Goal: Task Accomplishment & Management: Use online tool/utility

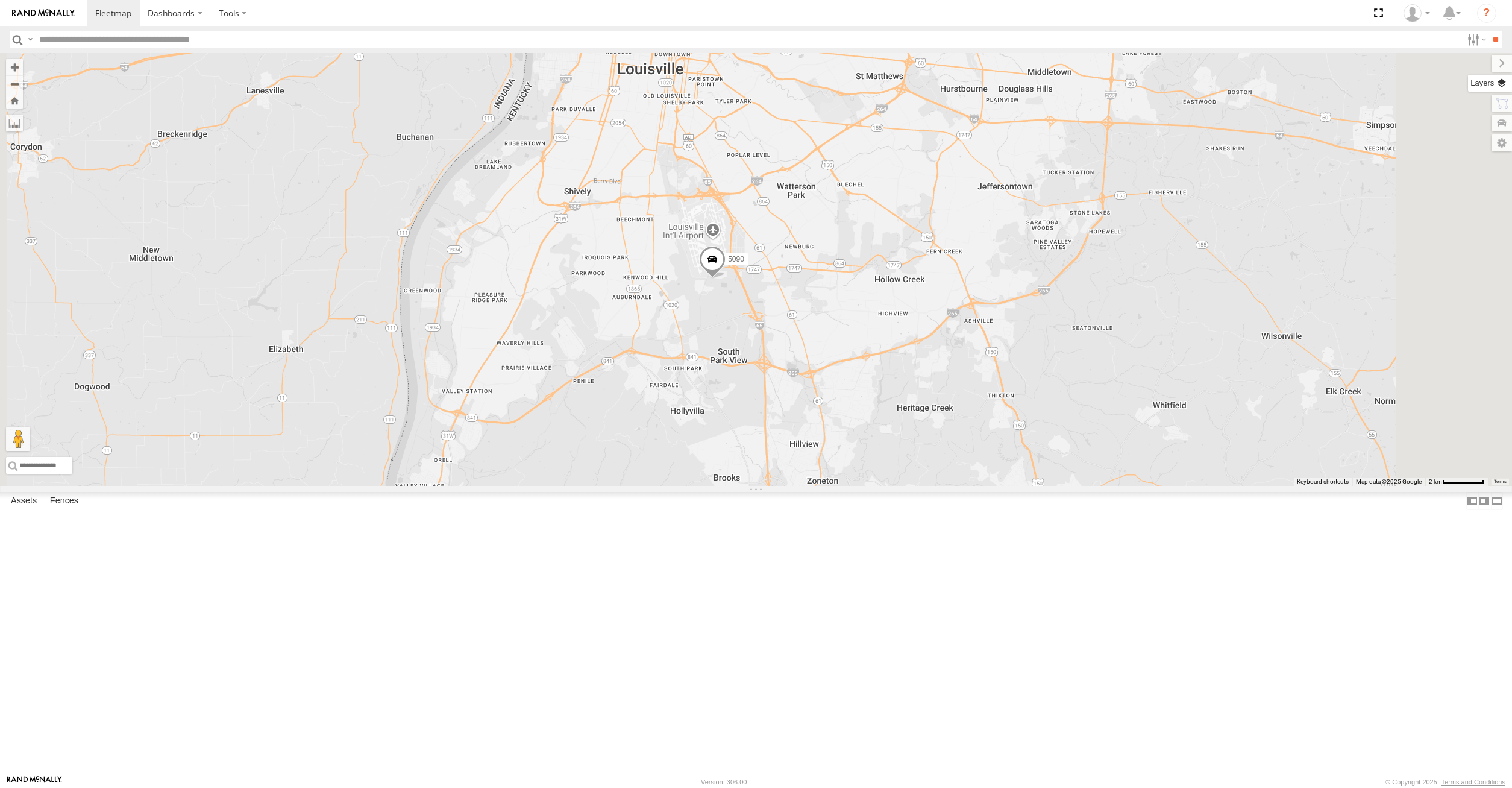
click at [1497, 84] on label at bounding box center [1490, 83] width 44 height 17
click at [0, 0] on label at bounding box center [0, 0] width 0 height 0
click at [0, 0] on span "Satellite" at bounding box center [0, 0] width 0 height 0
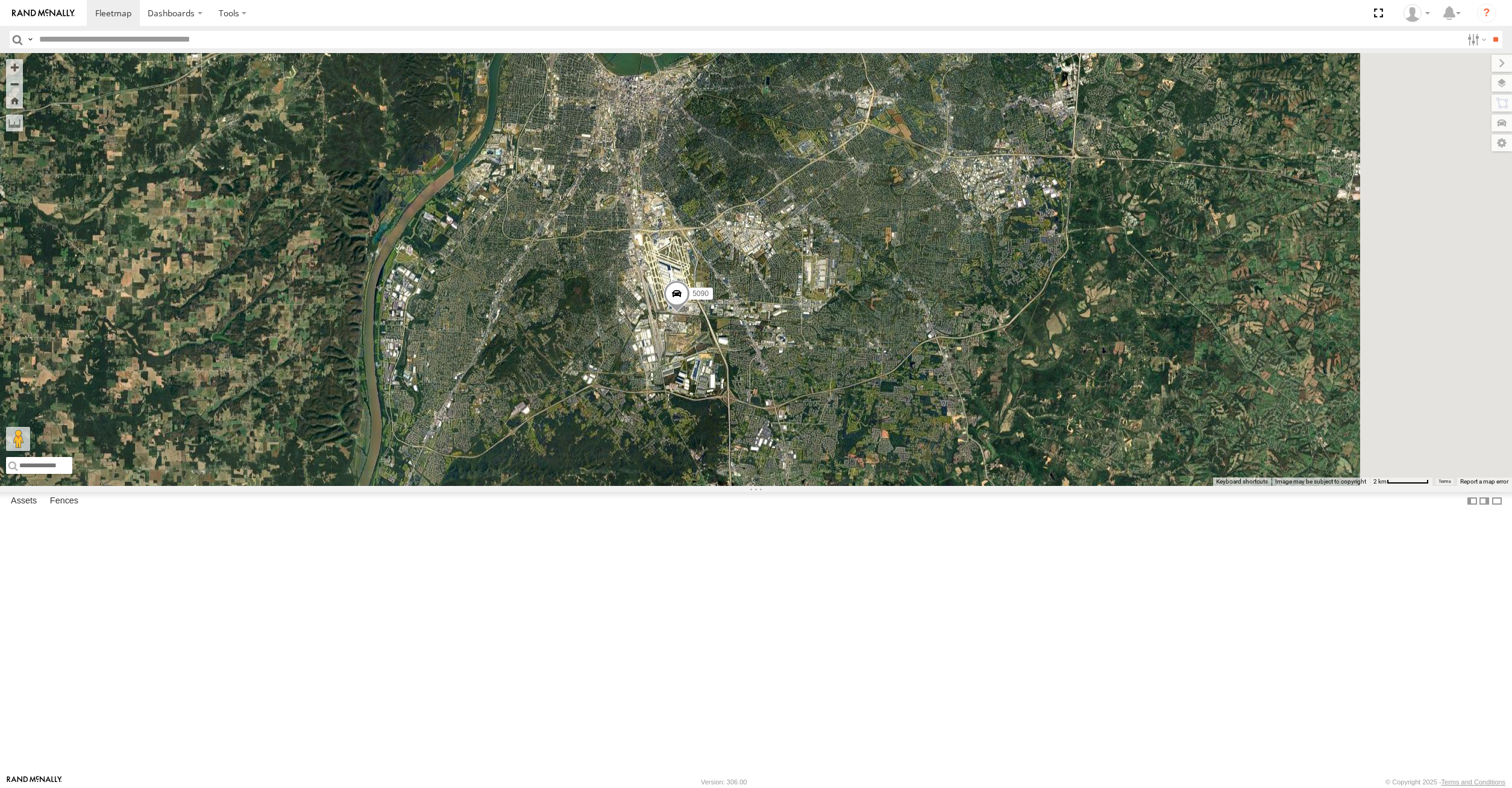
drag, startPoint x: 1071, startPoint y: 266, endPoint x: 1049, endPoint y: 286, distance: 29.7
click at [1049, 286] on div "282 16391 16012P 17048 17057P 15472P 17002P 16352 15628p 5090 15906P 2" at bounding box center [756, 269] width 1512 height 433
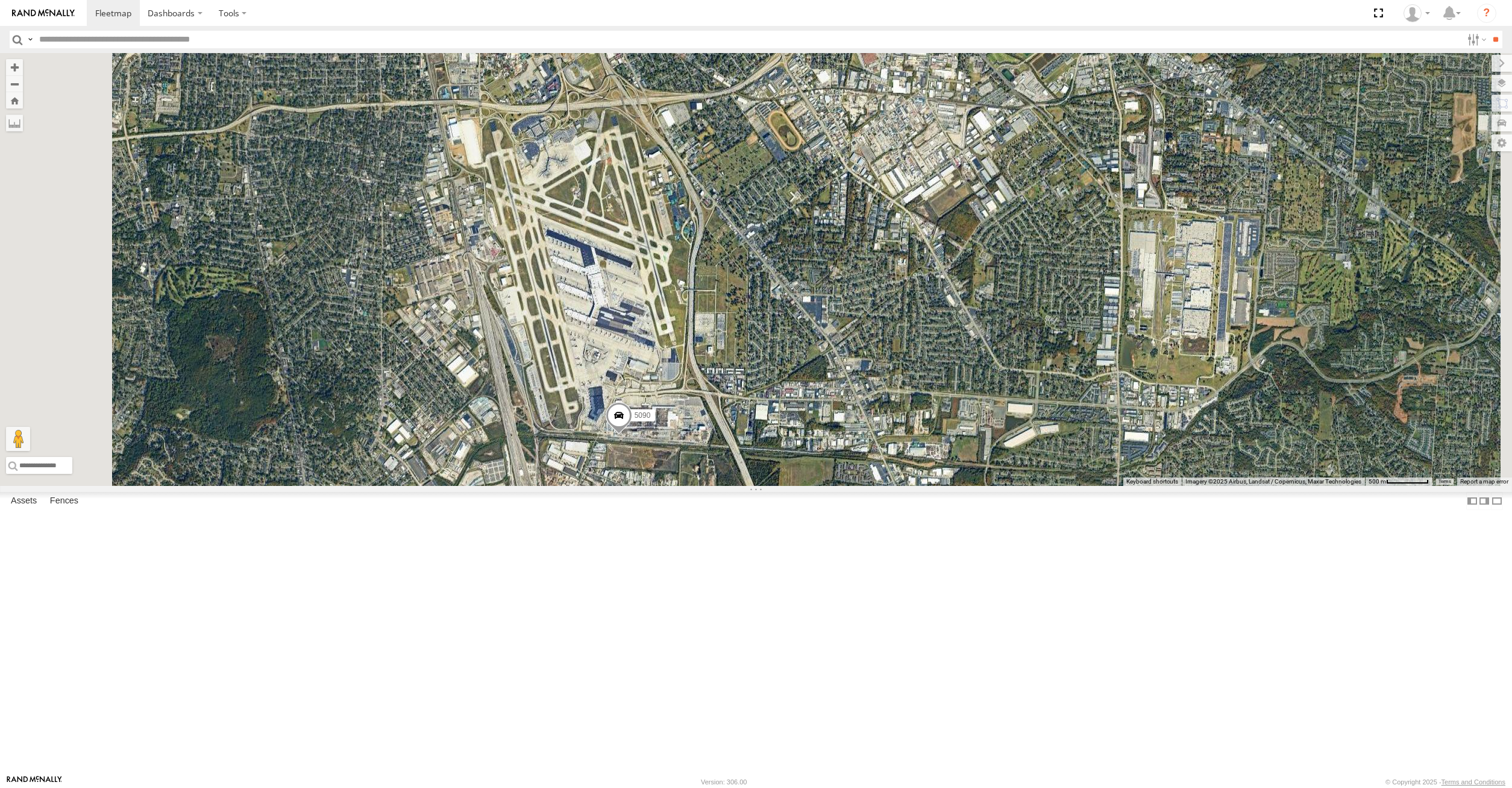
drag, startPoint x: 911, startPoint y: 359, endPoint x: 797, endPoint y: 405, distance: 122.9
click at [799, 407] on div "282 16391 16012P 17048 17057P 15472P 17002P 16352 15628p 5090 15906P" at bounding box center [756, 269] width 1512 height 433
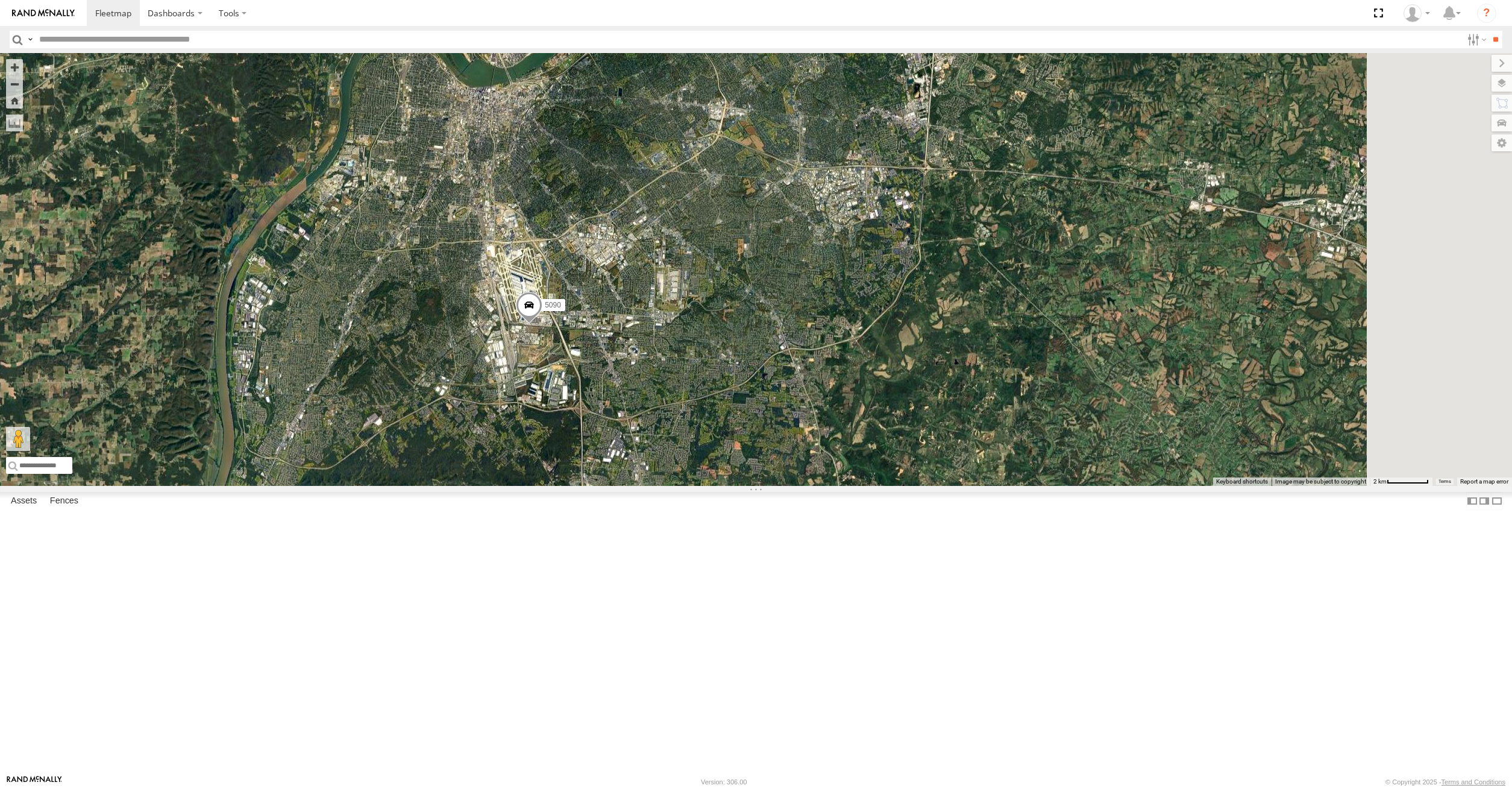
drag, startPoint x: 881, startPoint y: 346, endPoint x: 864, endPoint y: 360, distance: 22.0
click at [864, 360] on div "282 16391 16012P 17048 17057P 15472P 17002P 16352 15628p 5090 15906P 2" at bounding box center [756, 269] width 1512 height 433
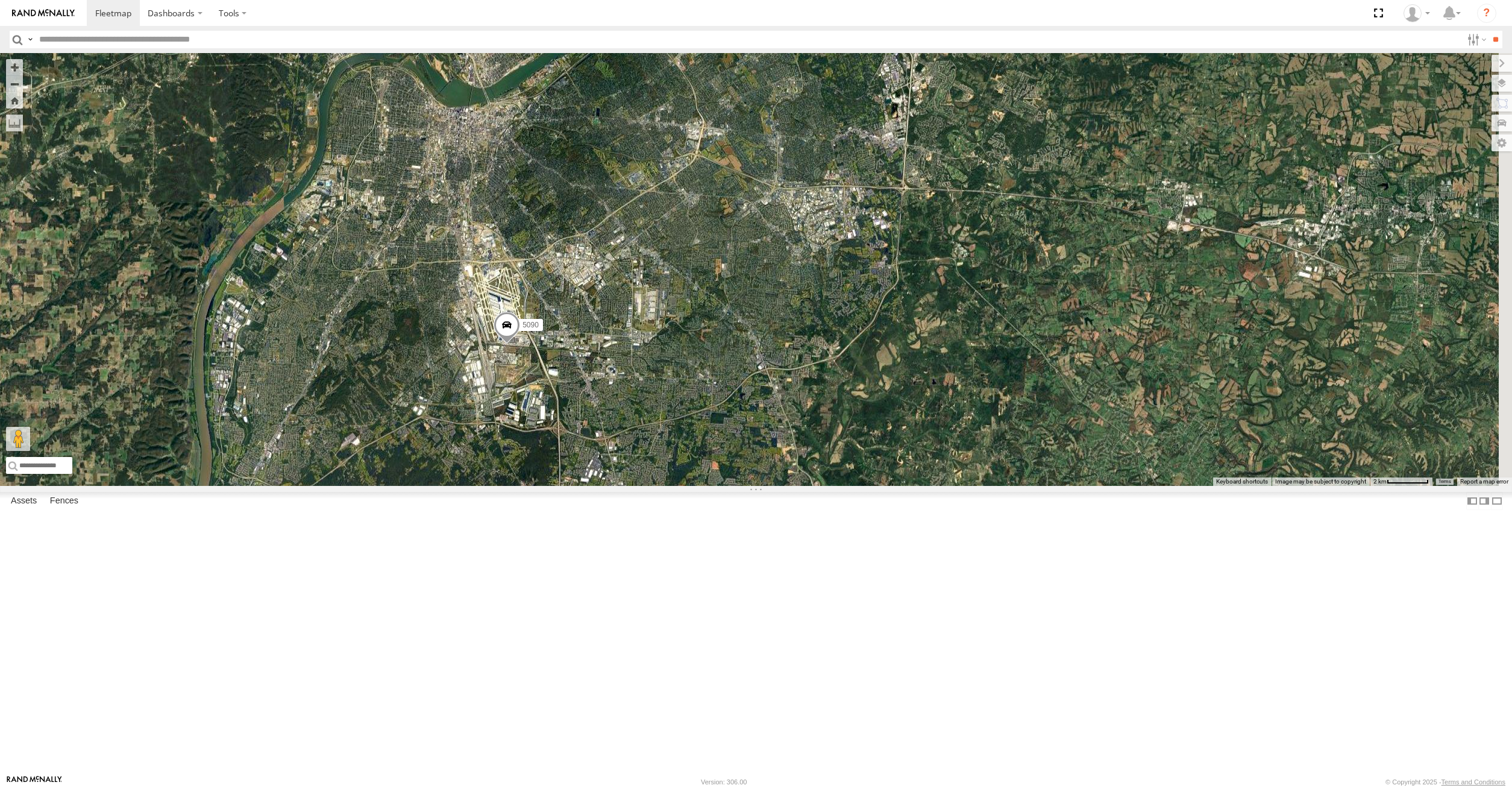
click at [871, 32] on div "2" at bounding box center [858, 20] width 24 height 24
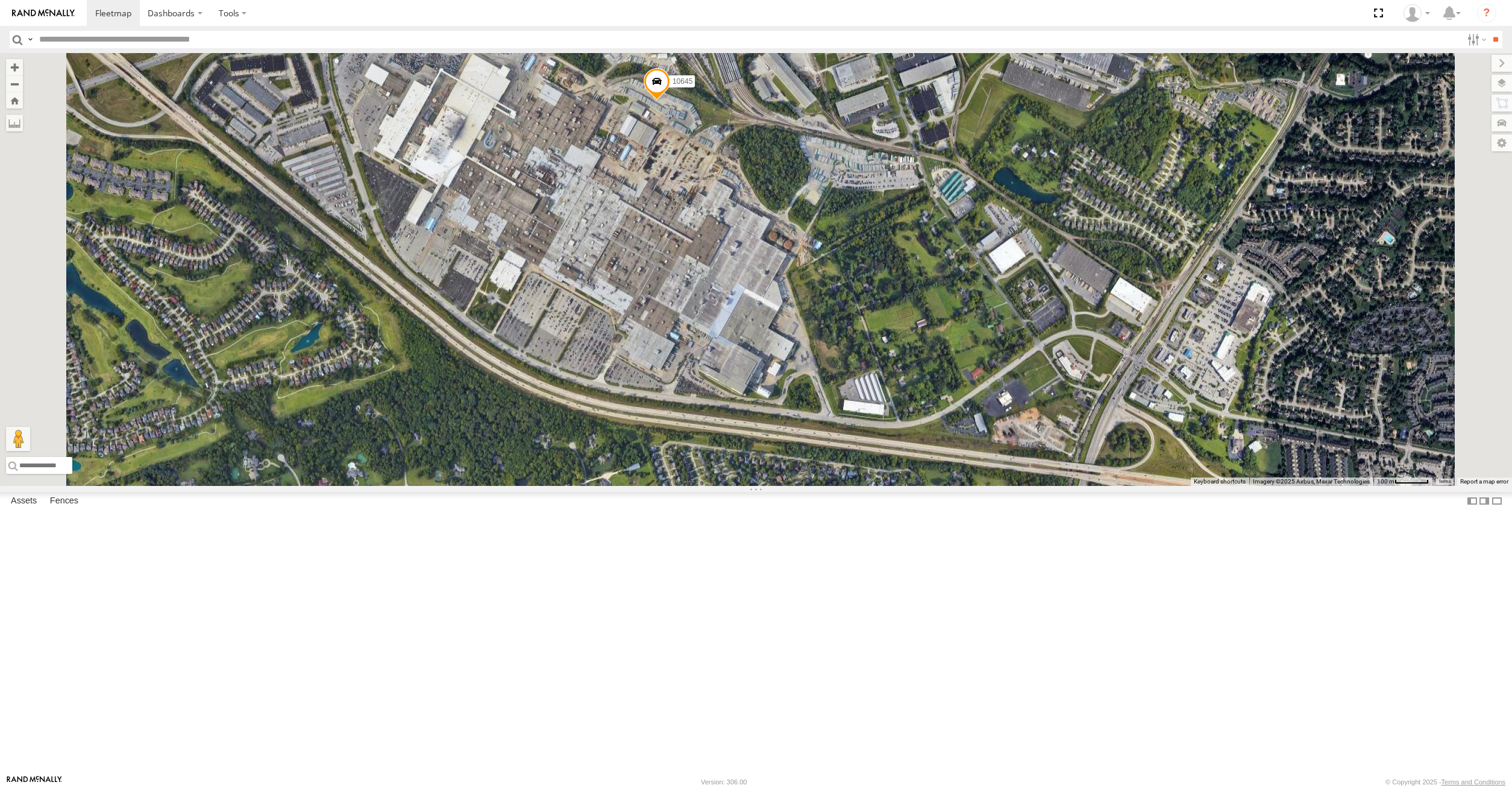
drag, startPoint x: 661, startPoint y: 229, endPoint x: 747, endPoint y: 174, distance: 102.1
click at [735, 177] on div "282 16391 16012P 17048 17057P 15472P 17002P 16352 15628p 5090 15906P 5300 10645" at bounding box center [756, 269] width 1512 height 433
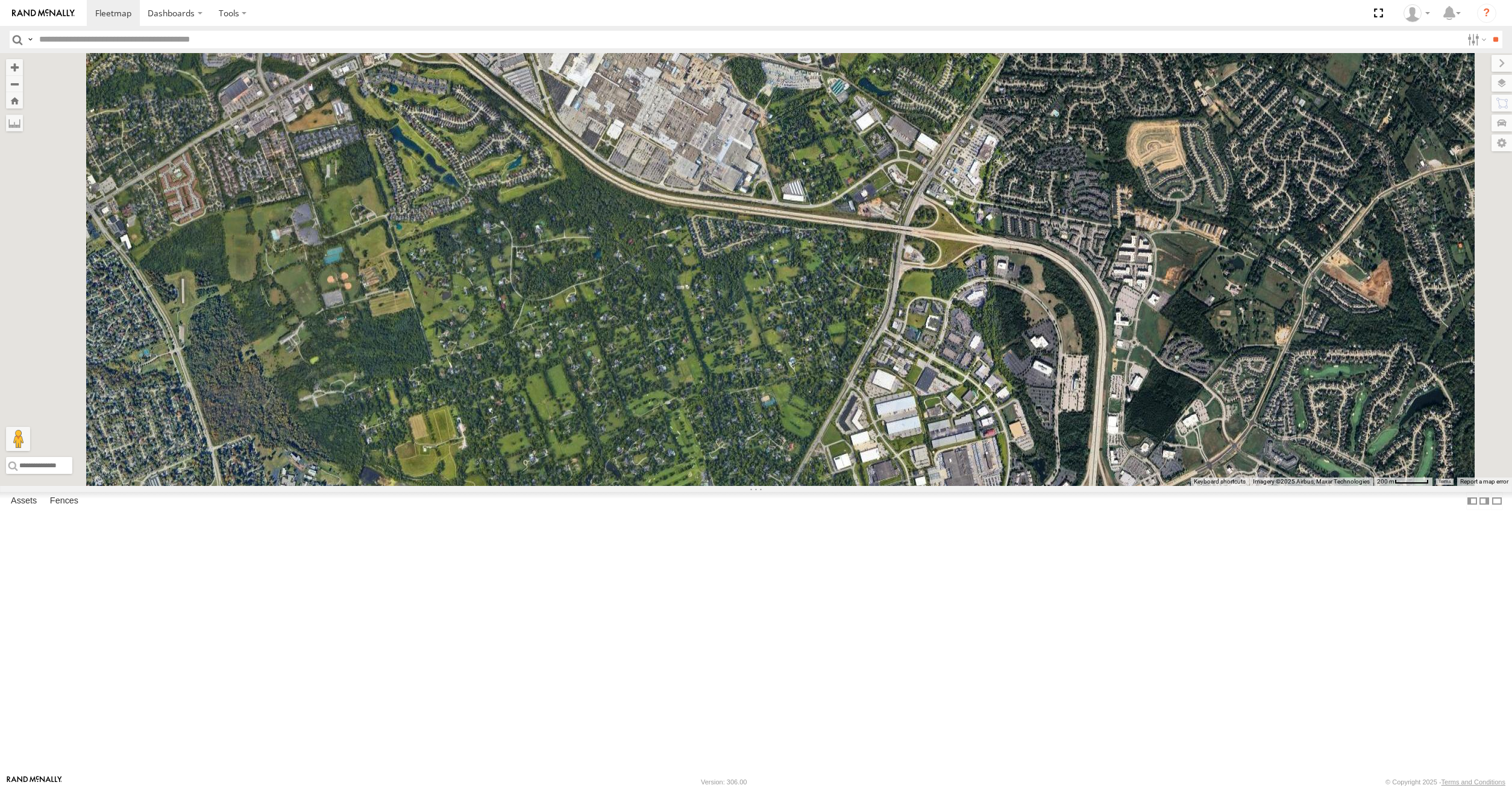
drag, startPoint x: 817, startPoint y: 60, endPoint x: 803, endPoint y: 87, distance: 30.4
click at [803, 87] on div "282 16391 16012P 17048 17057P 15472P 17002P 16352 15628p 5090 15906P 5300 10645" at bounding box center [756, 269] width 1512 height 433
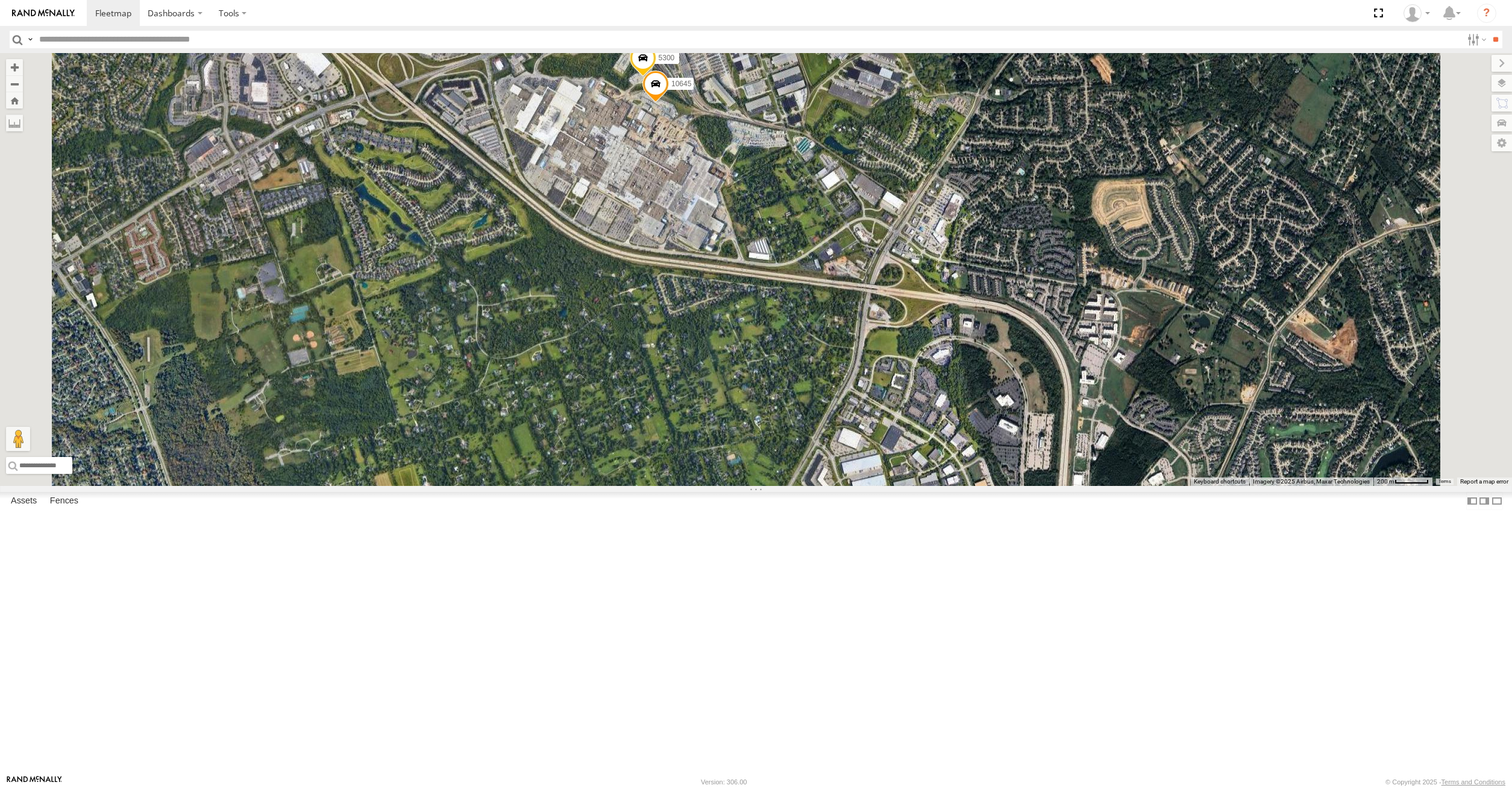
drag, startPoint x: 791, startPoint y: 144, endPoint x: 762, endPoint y: 192, distance: 56.1
click at [762, 192] on div "282 16391 16012P 17048 17057P 15472P 17002P 16352 15628p 5090 15906P 5300 10645" at bounding box center [756, 269] width 1512 height 433
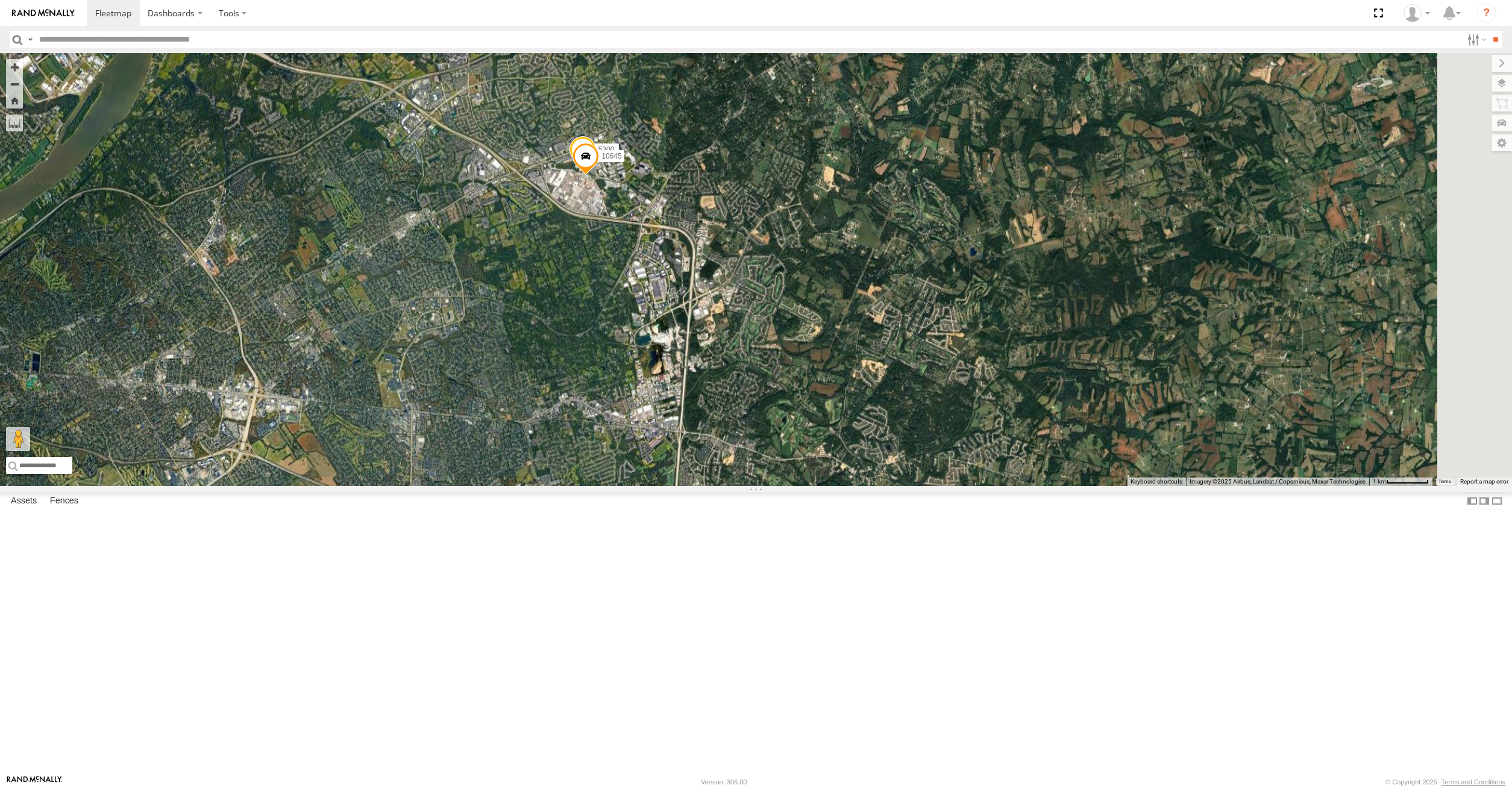
drag, startPoint x: 638, startPoint y: 468, endPoint x: 881, endPoint y: 280, distance: 307.2
click at [873, 299] on div "282 16391 16012P 17048 17057P 15472P 17002P 16352 15628p 5090 15906P 5300 10645" at bounding box center [756, 269] width 1512 height 433
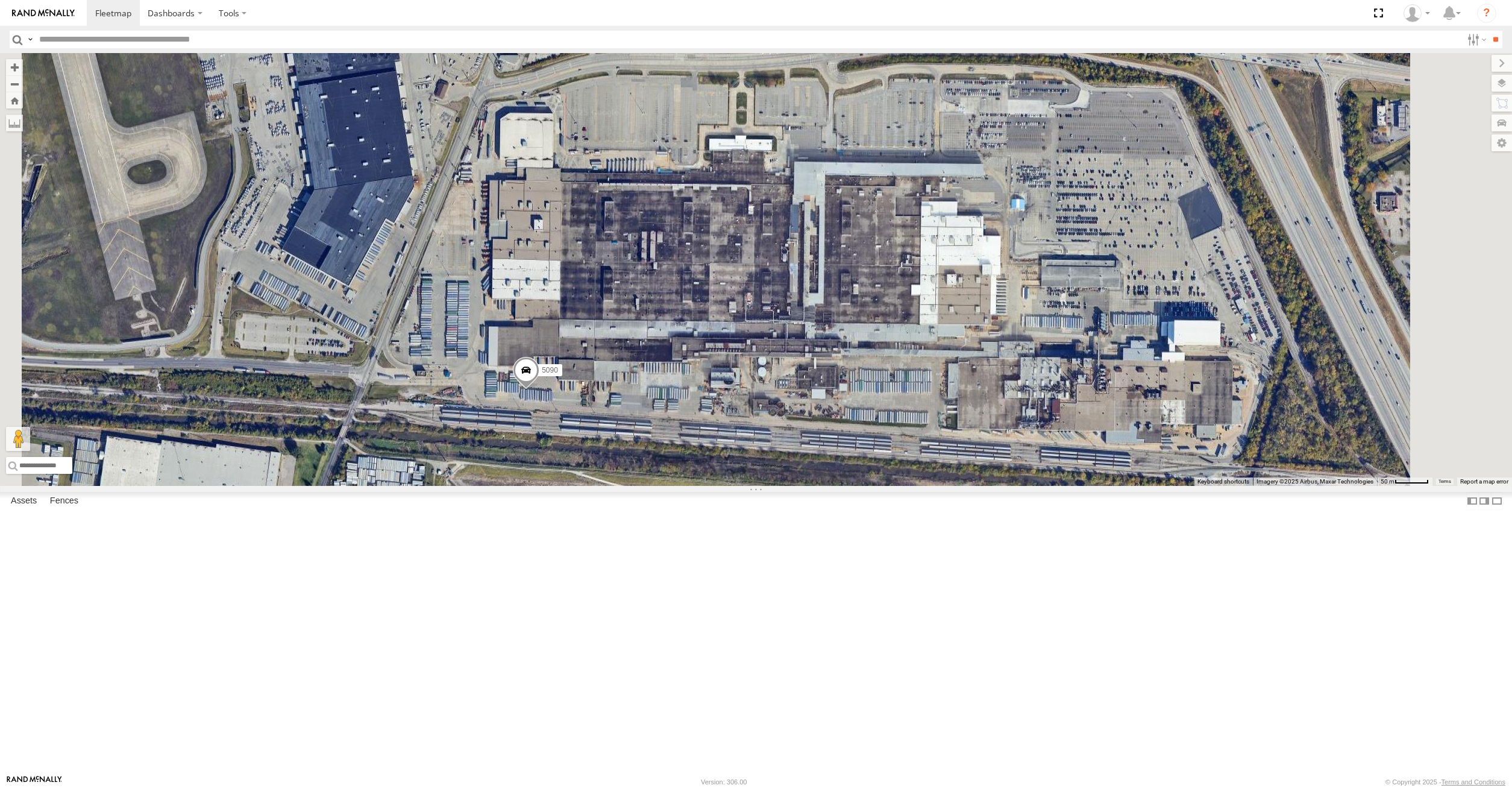
click at [540, 389] on span at bounding box center [526, 373] width 26 height 33
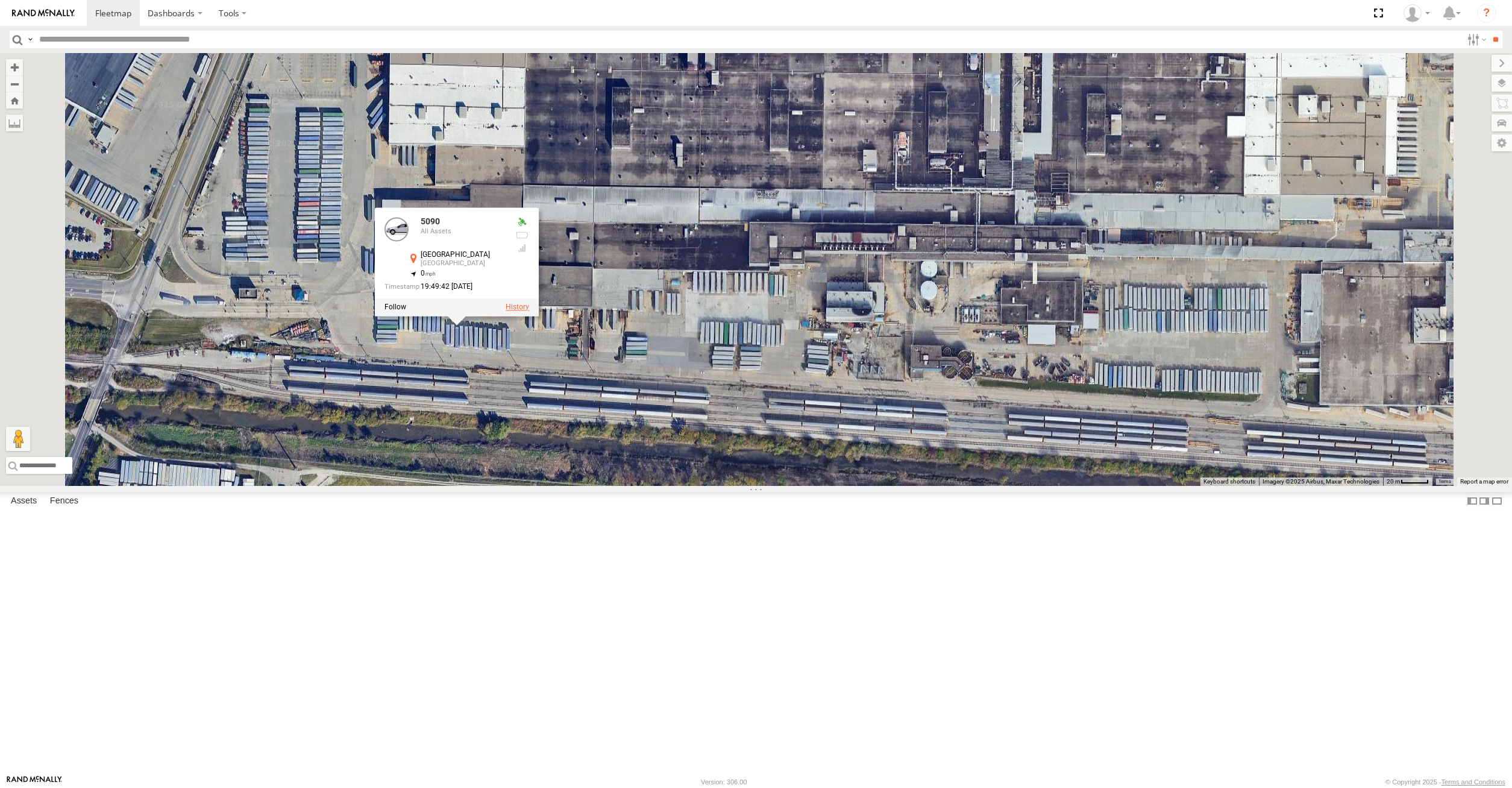
click at [529, 312] on label at bounding box center [517, 308] width 24 height 8
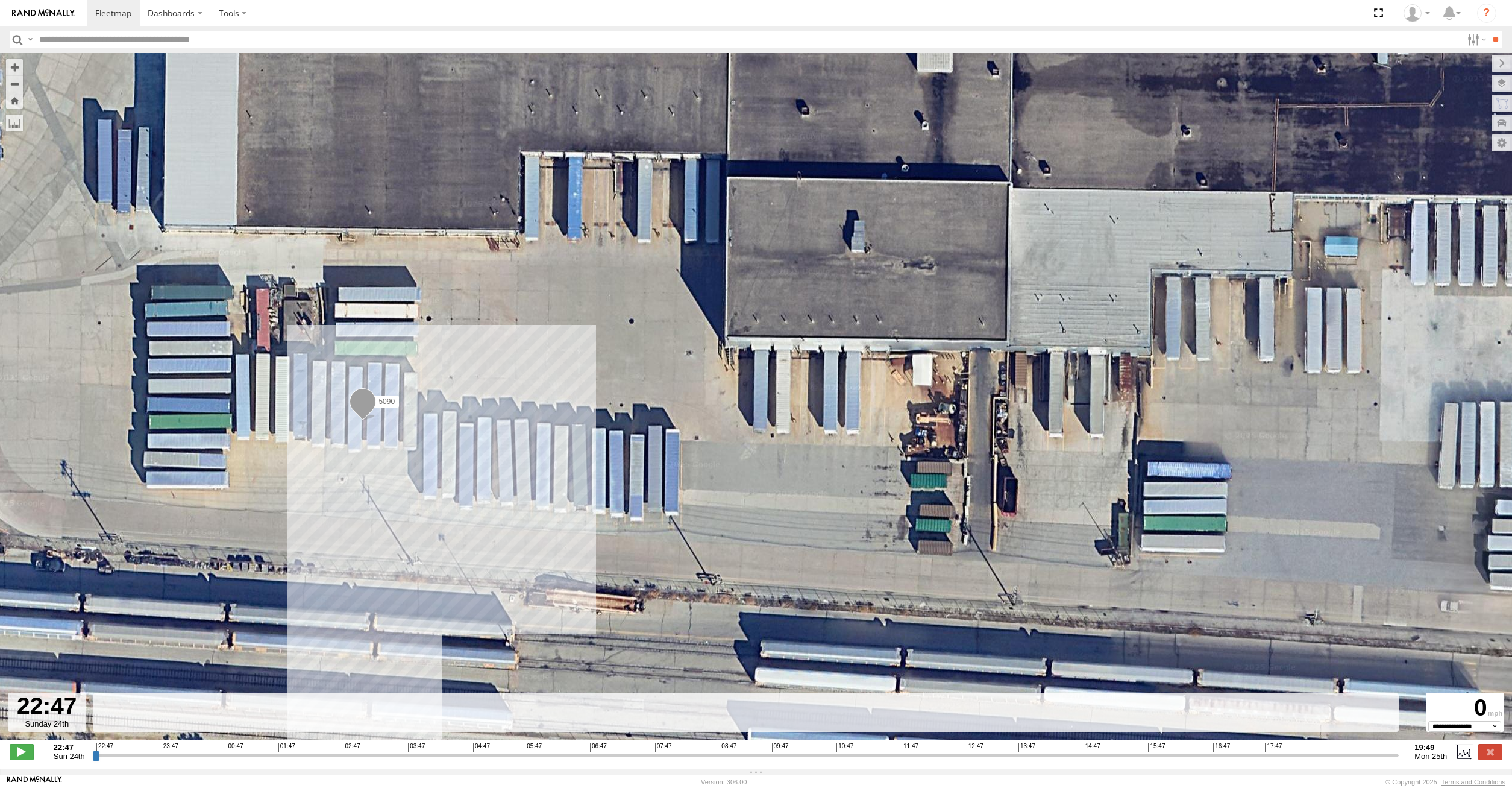
click at [120, 761] on input "range" at bounding box center [746, 755] width 1306 height 11
drag, startPoint x: 155, startPoint y: 759, endPoint x: 183, endPoint y: 759, distance: 28.0
click at [162, 759] on input "range" at bounding box center [746, 755] width 1306 height 11
drag, startPoint x: 222, startPoint y: 757, endPoint x: 275, endPoint y: 763, distance: 53.3
click at [232, 759] on input "range" at bounding box center [746, 755] width 1306 height 11
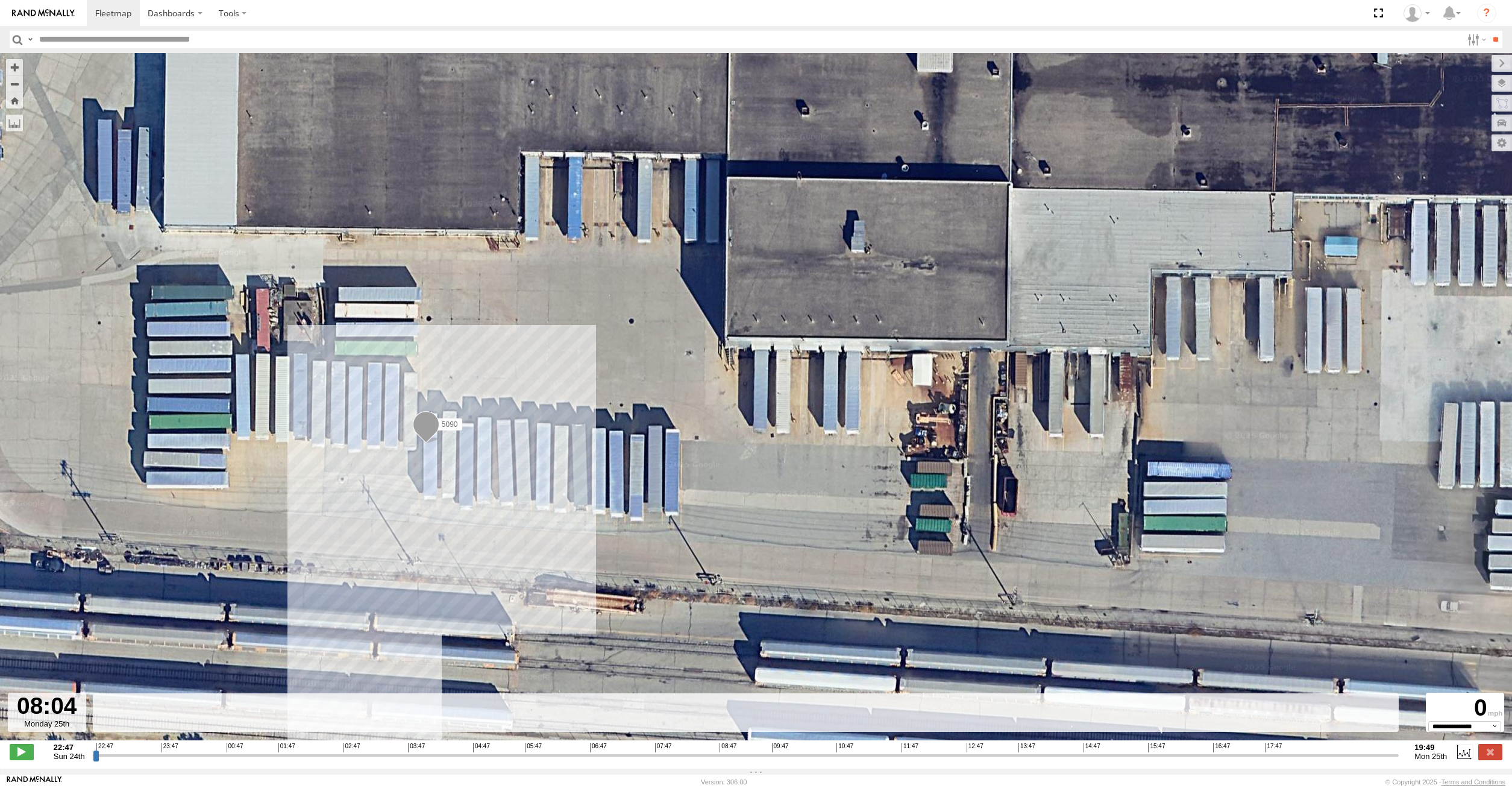
drag, startPoint x: 279, startPoint y: 763, endPoint x: 681, endPoint y: 740, distance: 402.7
click at [681, 749] on input "range" at bounding box center [746, 755] width 1306 height 11
drag, startPoint x: 683, startPoint y: 759, endPoint x: 958, endPoint y: 754, distance: 275.0
click at [957, 755] on input "range" at bounding box center [746, 755] width 1306 height 11
drag, startPoint x: 982, startPoint y: 763, endPoint x: 1046, endPoint y: 766, distance: 64.1
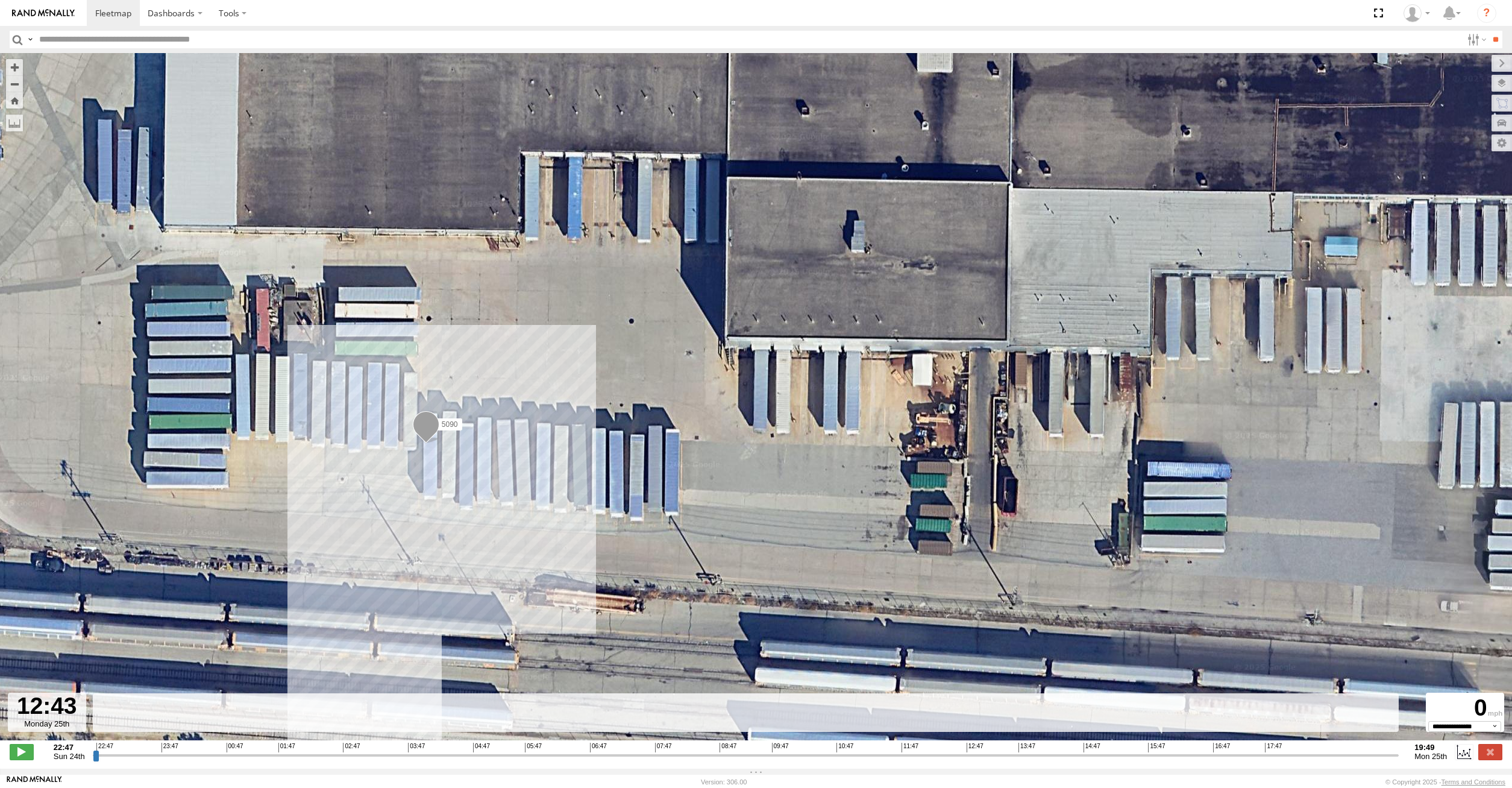
click at [1015, 761] on input "range" at bounding box center [746, 755] width 1306 height 11
drag, startPoint x: 1144, startPoint y: 775, endPoint x: 1203, endPoint y: 768, distance: 59.4
click at [1202, 768] on div "← Move left → Move right ↑ Move up ↓ Move down + Zoom in - Zoom out Home Jump l…" at bounding box center [756, 411] width 1512 height 715
click at [1243, 761] on input "range" at bounding box center [746, 755] width 1306 height 11
type input "**********"
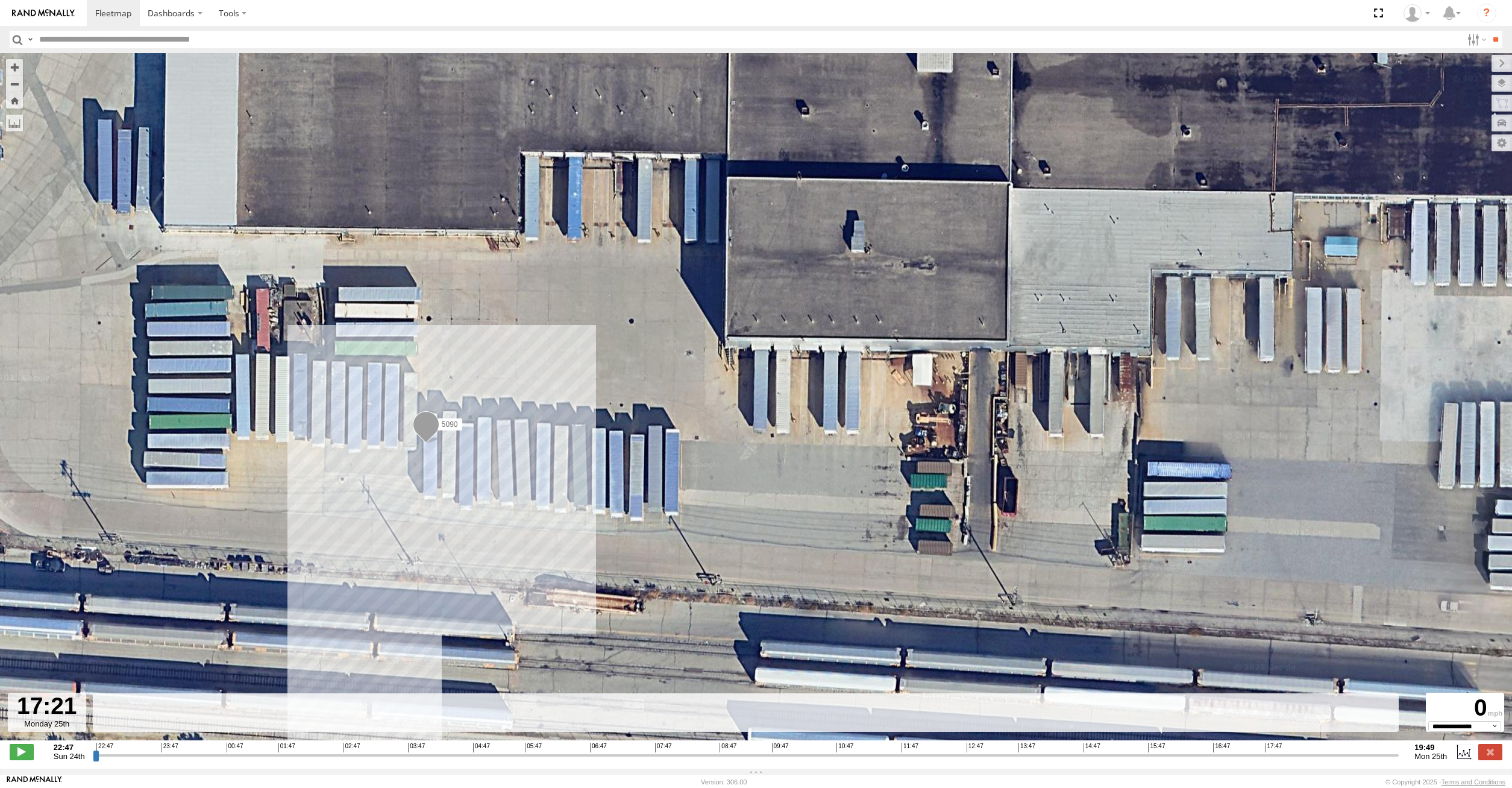
click at [1288, 760] on input "range" at bounding box center [746, 755] width 1306 height 11
